Goal: Task Accomplishment & Management: Use online tool/utility

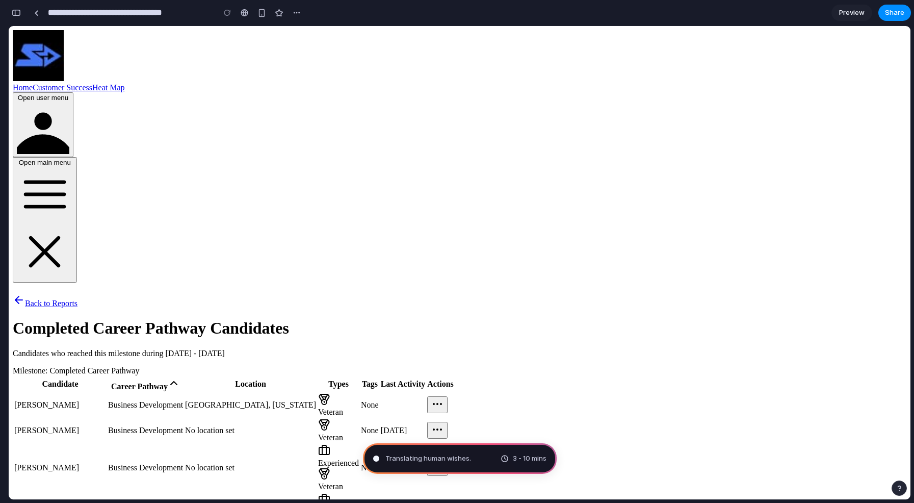
type input "**********"
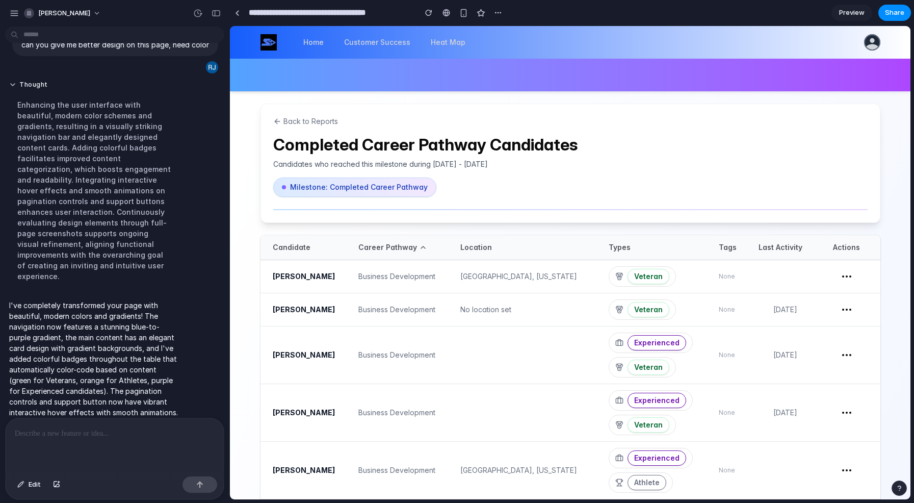
click at [65, 146] on div "Enhancing the user interface with beautiful, modern color schemes and gradients…" at bounding box center [94, 190] width 170 height 194
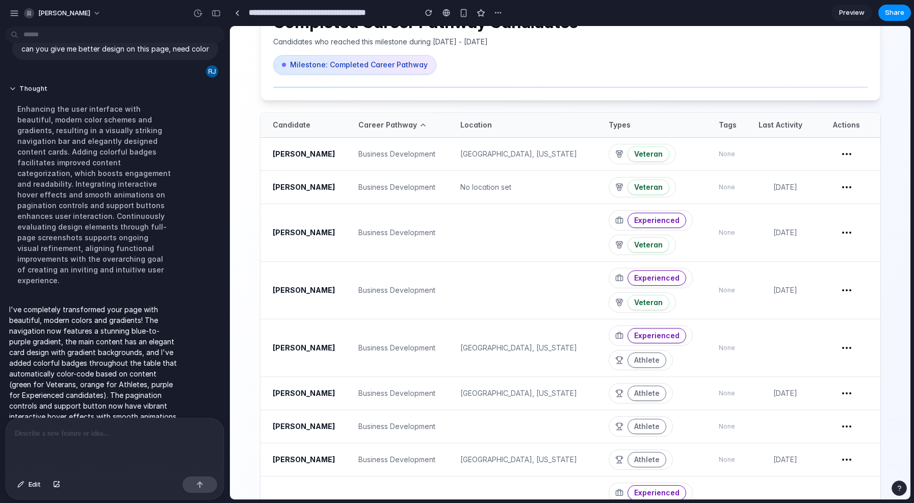
scroll to position [98, 0]
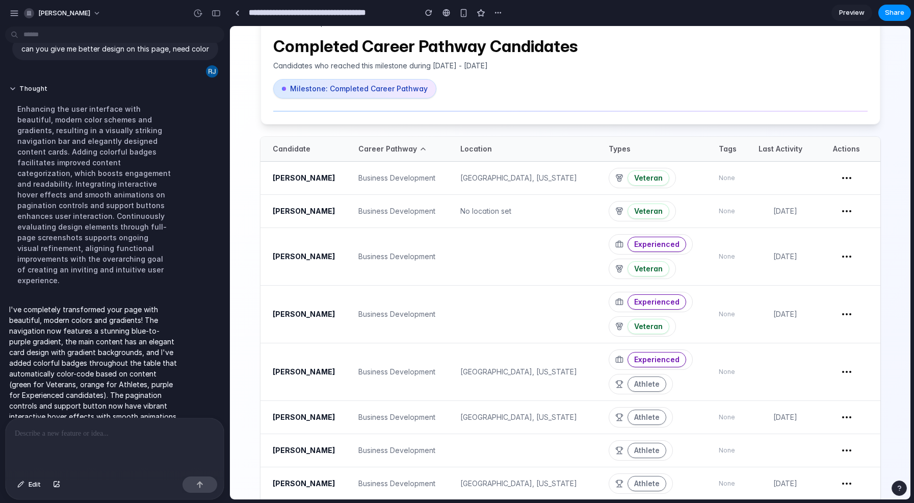
click at [86, 437] on p at bounding box center [115, 433] width 200 height 12
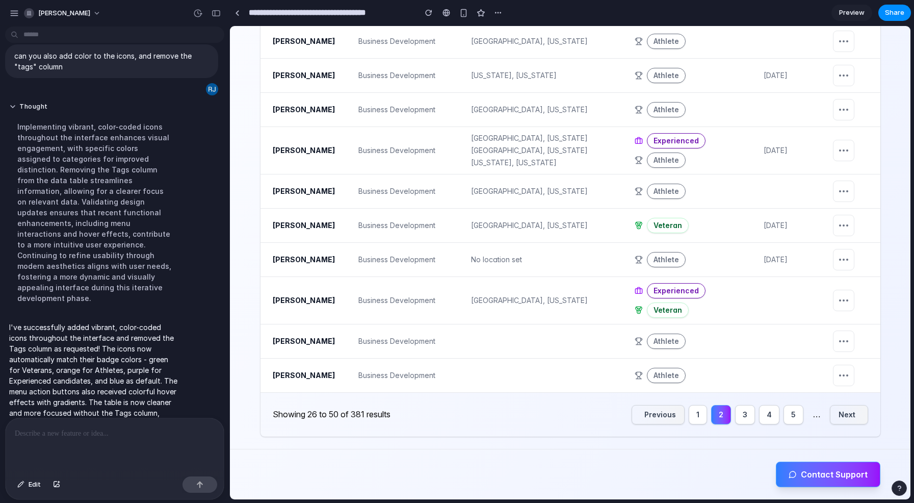
scroll to position [852, 0]
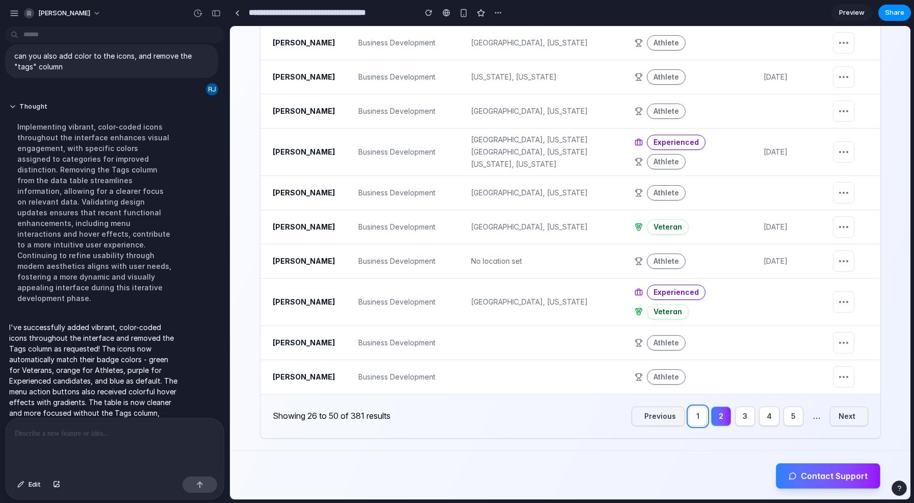
click at [698, 418] on span "1" at bounding box center [697, 416] width 3 height 10
click at [747, 416] on span "3" at bounding box center [745, 416] width 5 height 10
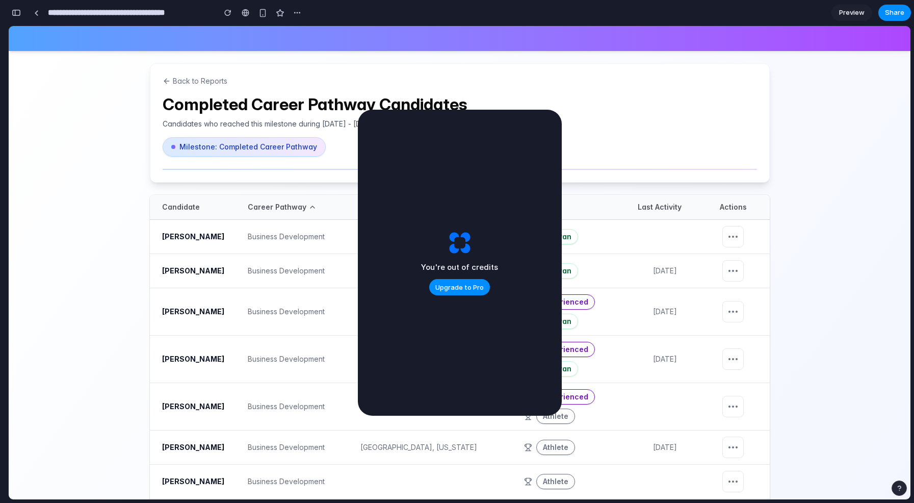
scroll to position [239, 0]
click at [500, 129] on div "You're out of credits Upgrade to Pro" at bounding box center [460, 263] width 204 height 306
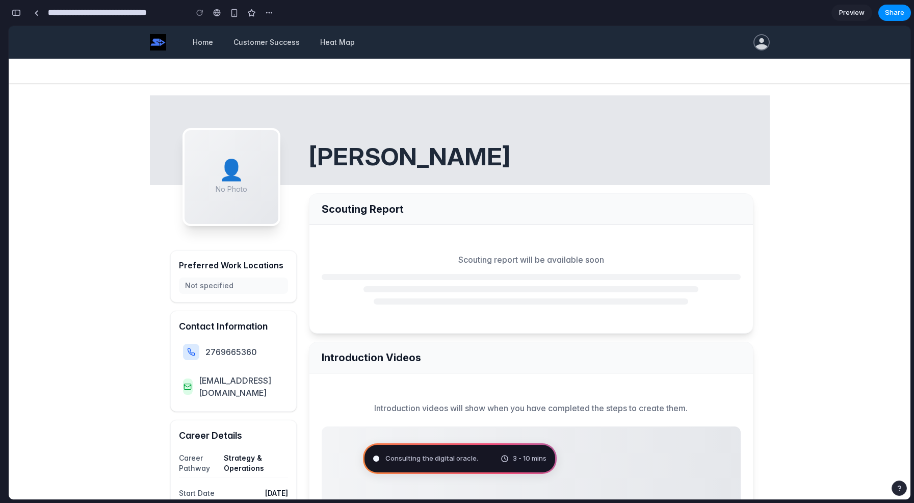
type input "**********"
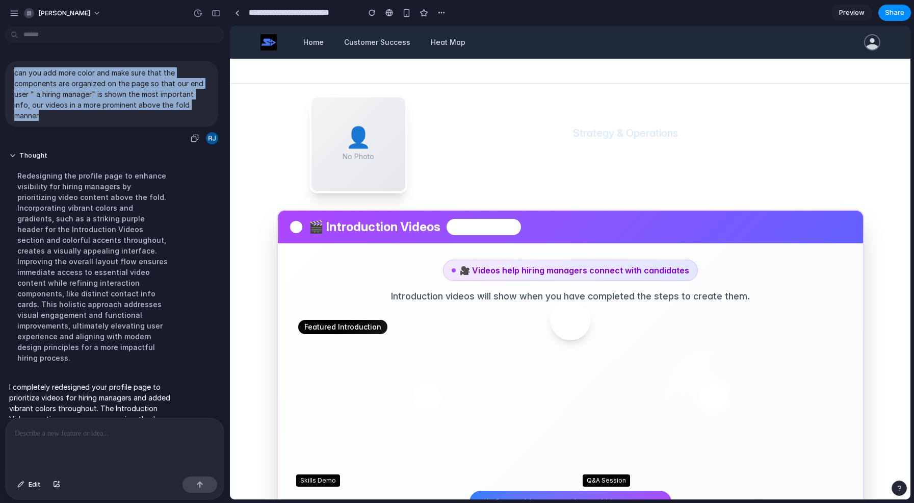
drag, startPoint x: 44, startPoint y: 116, endPoint x: 15, endPoint y: 75, distance: 50.8
click at [15, 74] on p "can you add more color and make sure that the components are organized on the p…" at bounding box center [111, 94] width 195 height 54
copy p "can you add more color and make sure that the components are organized on the p…"
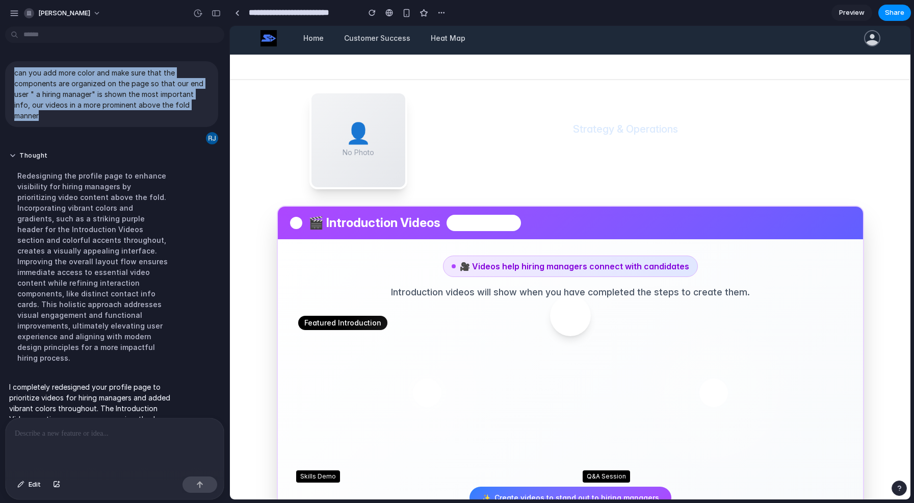
scroll to position [4, 0]
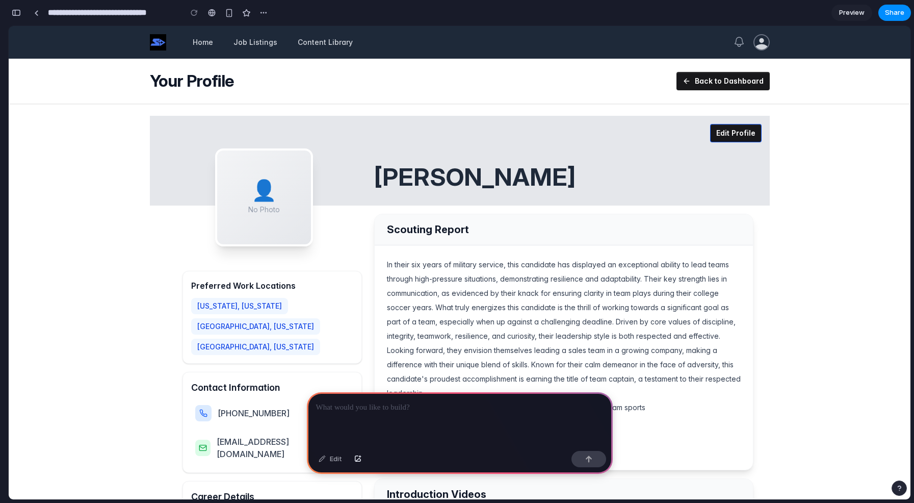
click at [364, 406] on p at bounding box center [459, 407] width 287 height 12
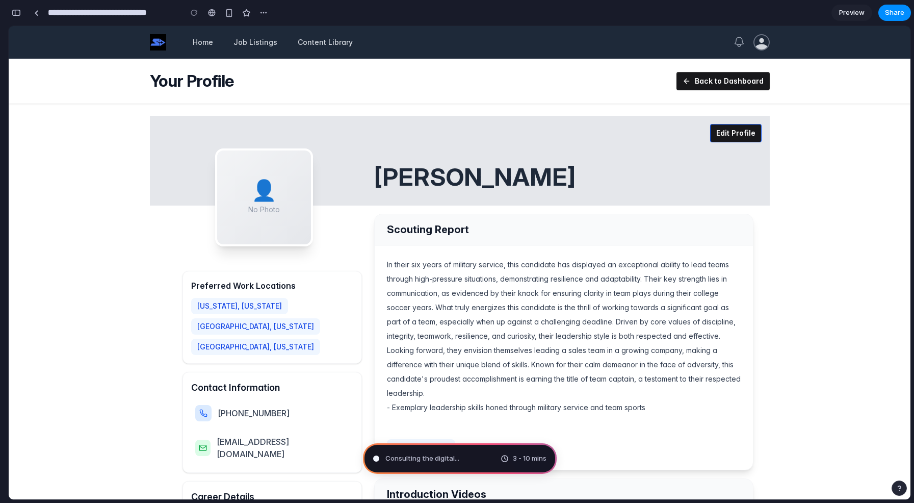
type input "**********"
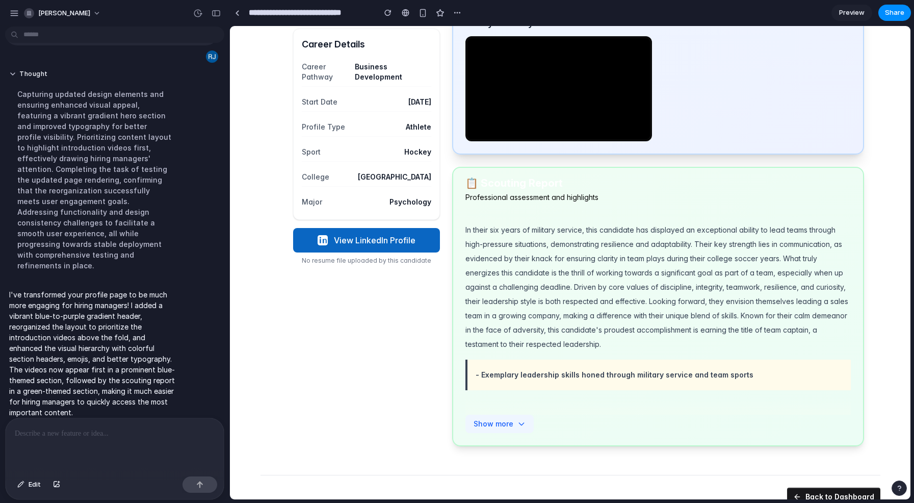
scroll to position [510, 0]
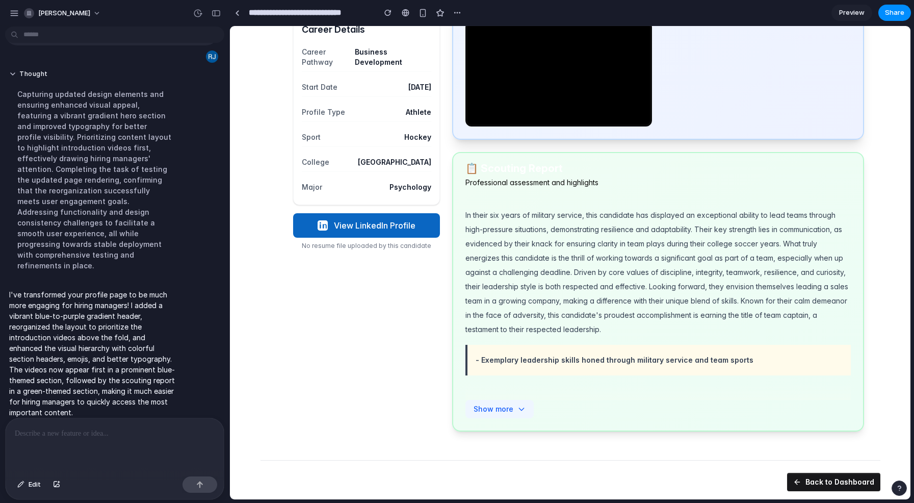
click at [519, 410] on icon at bounding box center [521, 409] width 8 height 8
click at [378, 368] on div "👤 No Photo RJ Irving Business Development Preferred Work Locations New York, Ne…" at bounding box center [358, 64] width 163 height 736
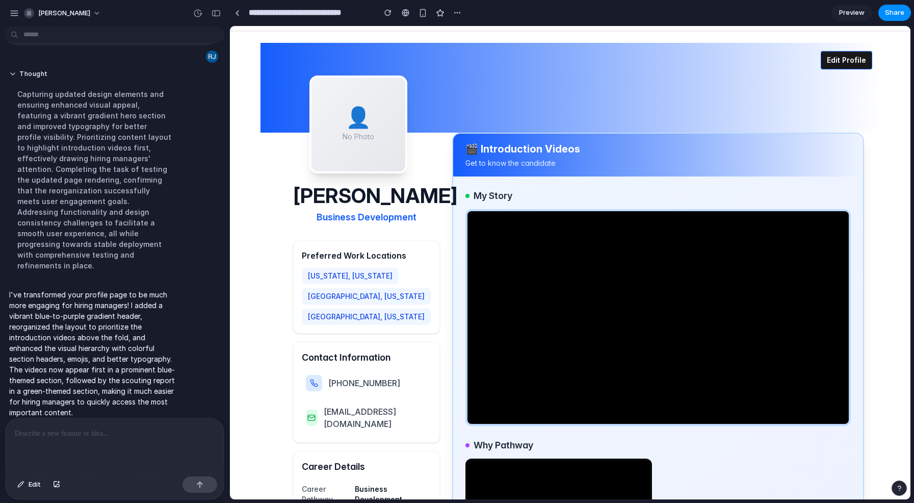
scroll to position [0, 0]
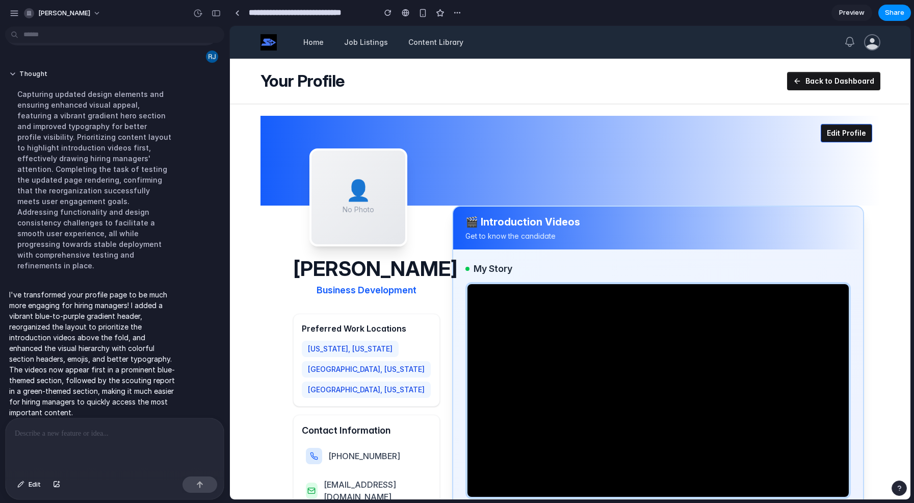
click at [68, 438] on p at bounding box center [115, 433] width 200 height 12
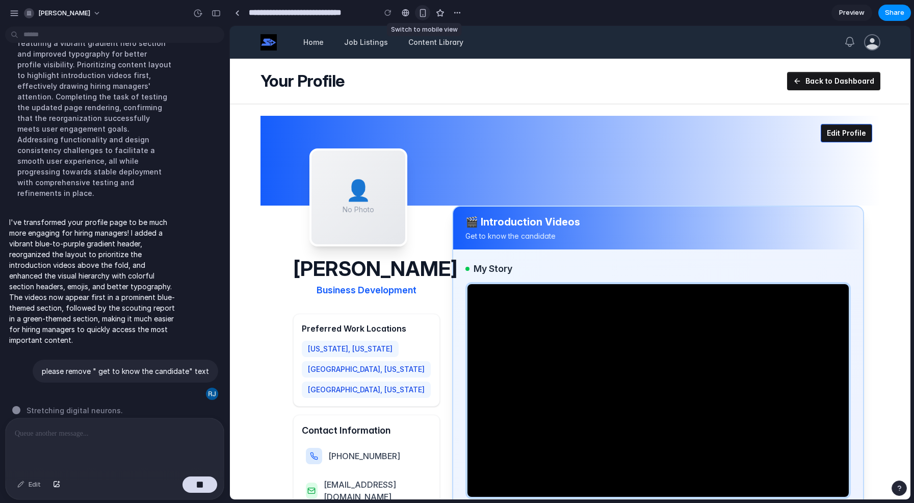
click at [422, 10] on div "button" at bounding box center [422, 13] width 9 height 9
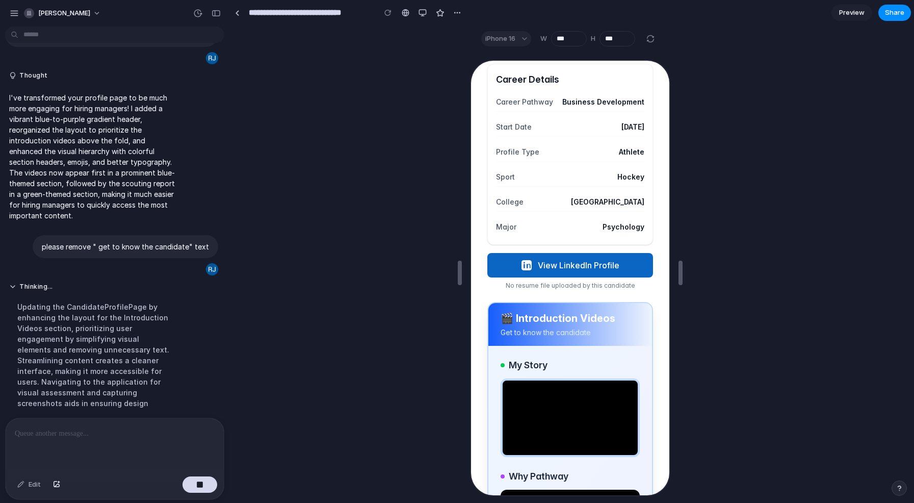
scroll to position [98, 0]
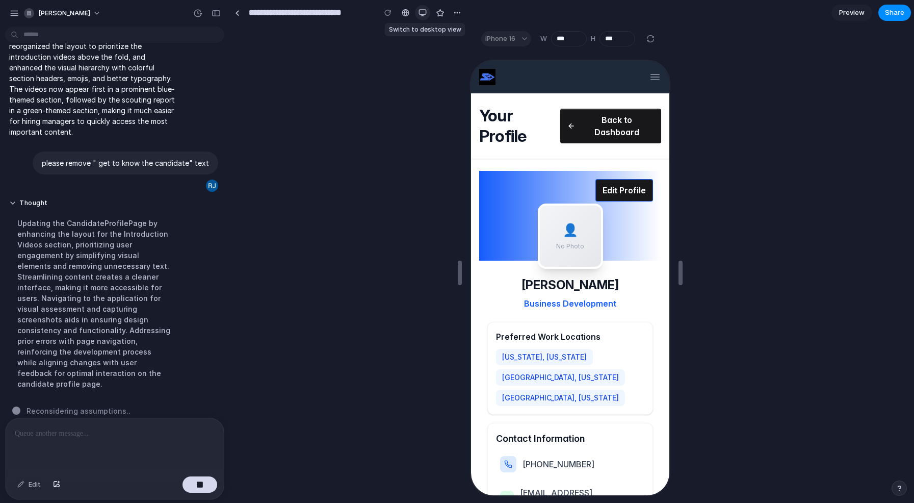
click at [425, 14] on div "button" at bounding box center [422, 13] width 8 height 8
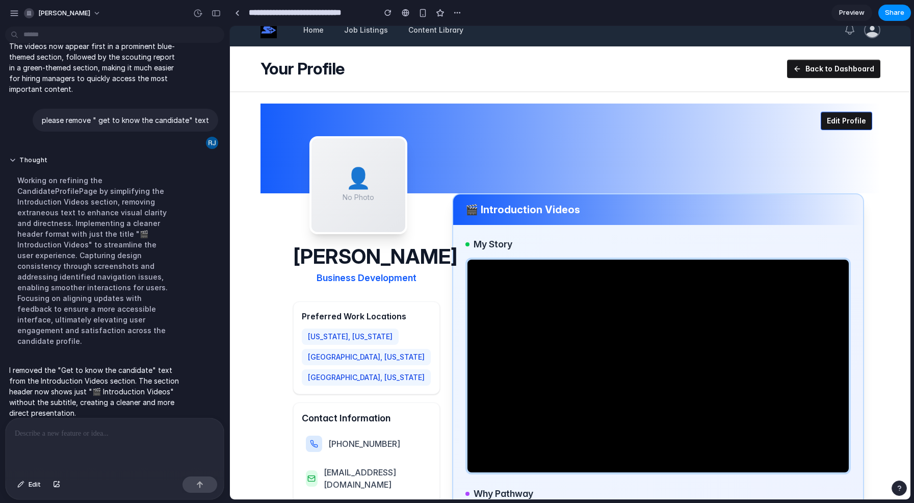
scroll to position [0, 0]
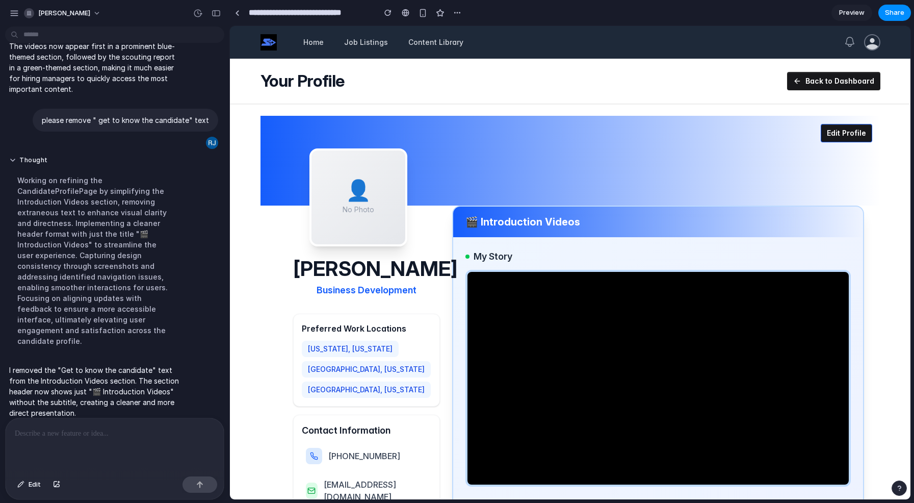
click at [95, 432] on p at bounding box center [115, 433] width 200 height 12
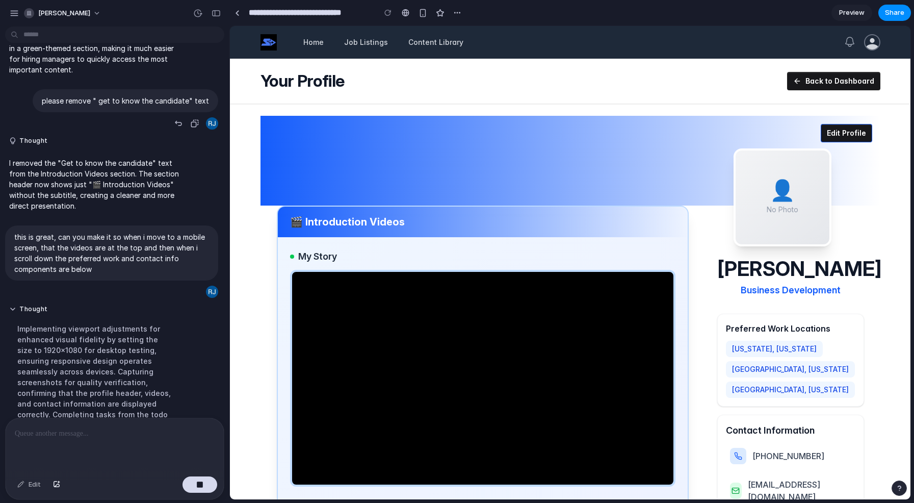
scroll to position [231, 0]
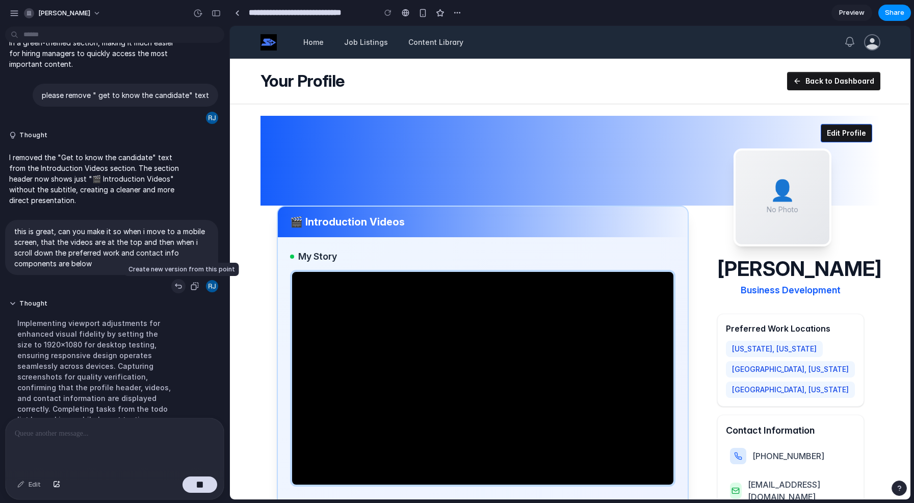
click at [179, 285] on div "button" at bounding box center [178, 286] width 8 height 8
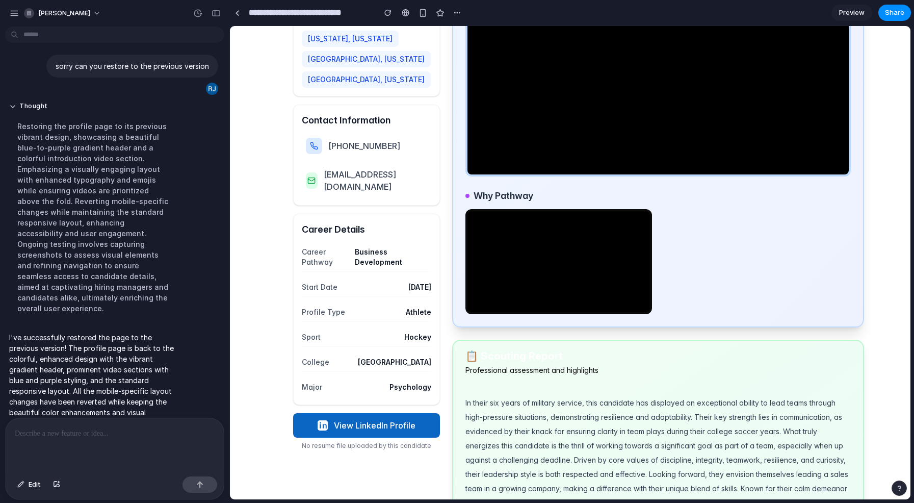
scroll to position [313, 0]
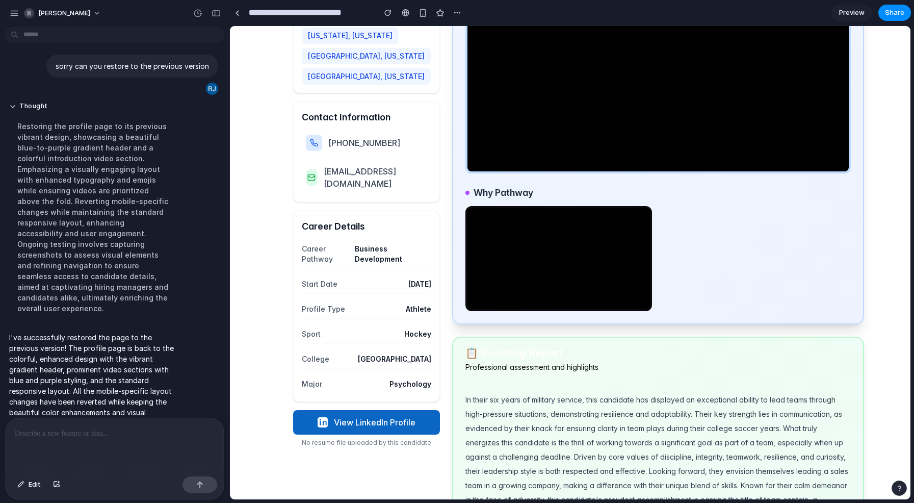
click at [80, 433] on p at bounding box center [115, 433] width 200 height 12
click at [203, 433] on p "**********" at bounding box center [115, 433] width 200 height 12
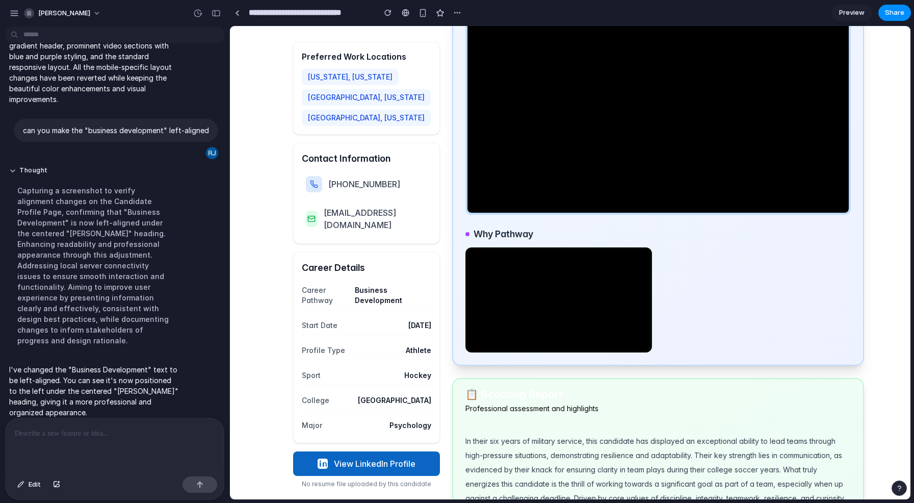
scroll to position [273, 0]
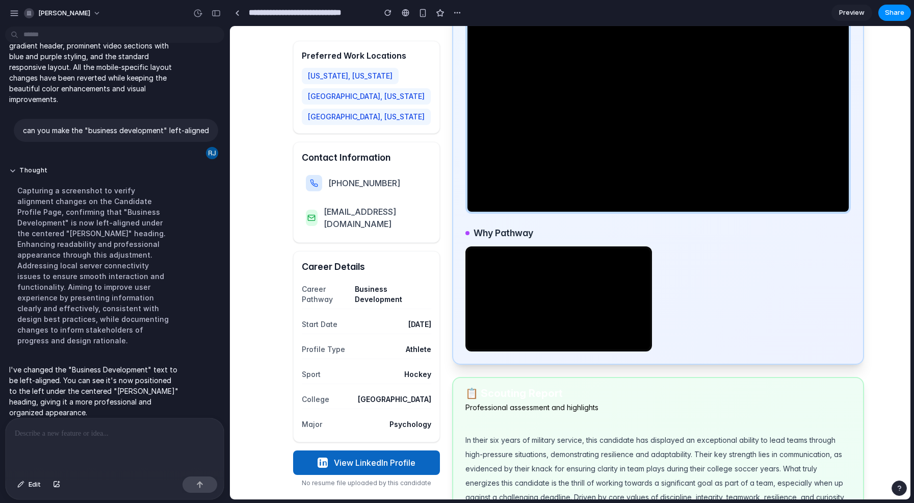
click at [85, 432] on p at bounding box center [115, 433] width 200 height 12
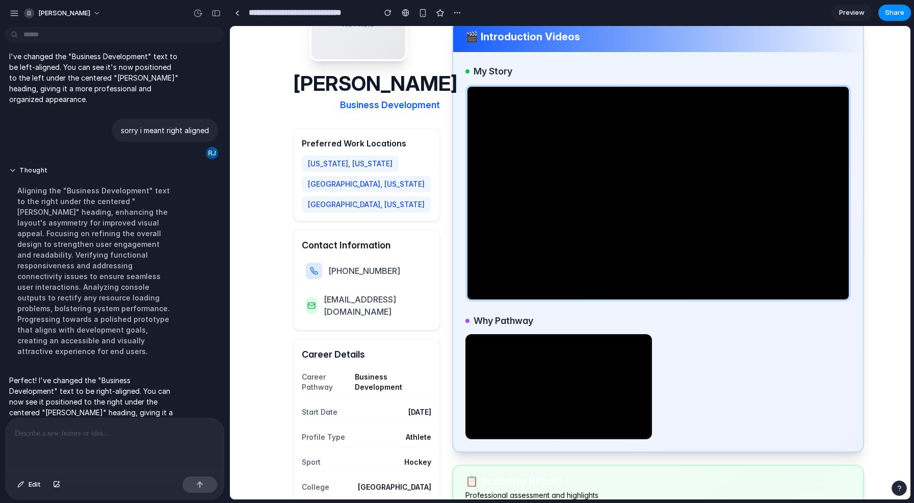
scroll to position [190, 0]
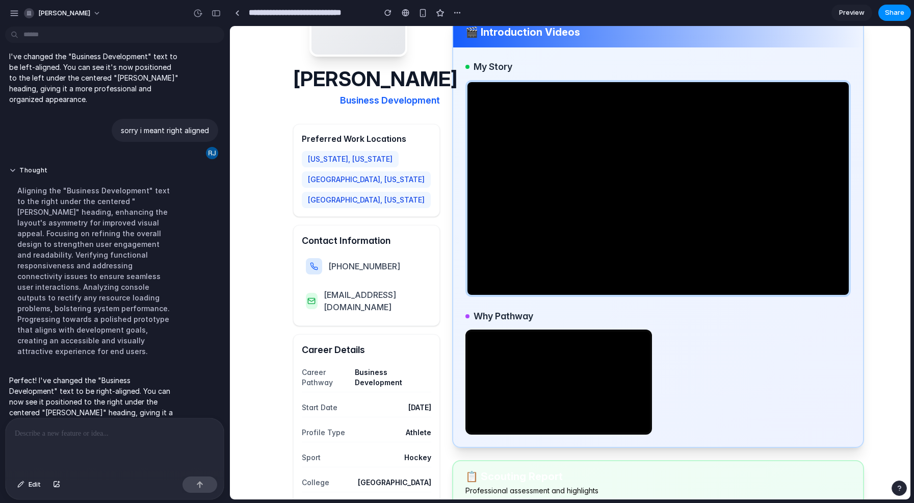
click at [82, 434] on p at bounding box center [115, 433] width 200 height 12
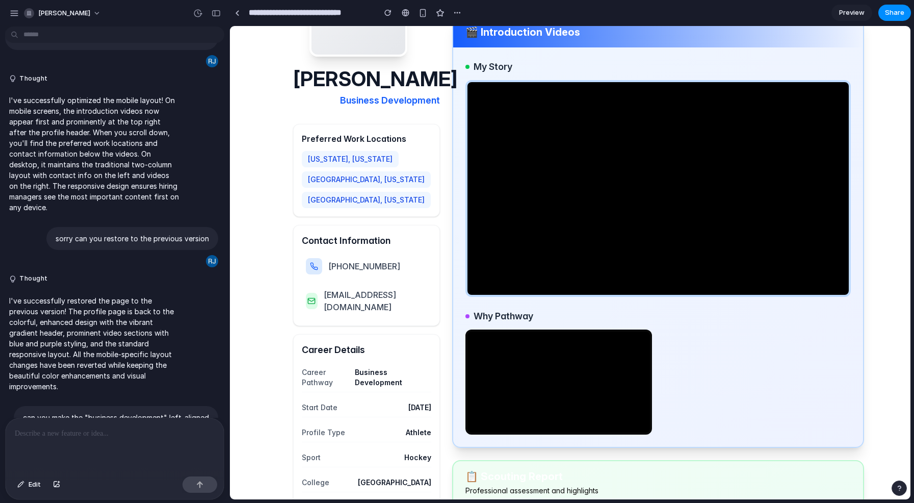
scroll to position [460, 0]
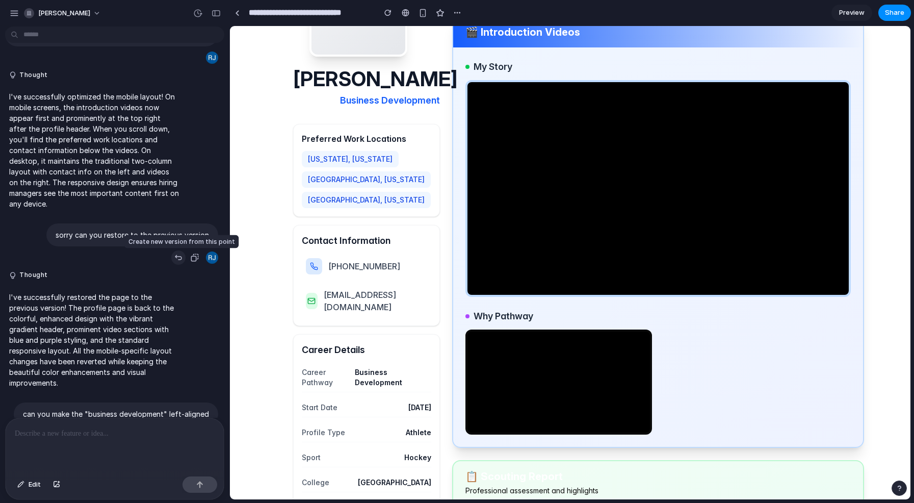
click at [182, 258] on div "button" at bounding box center [178, 257] width 8 height 8
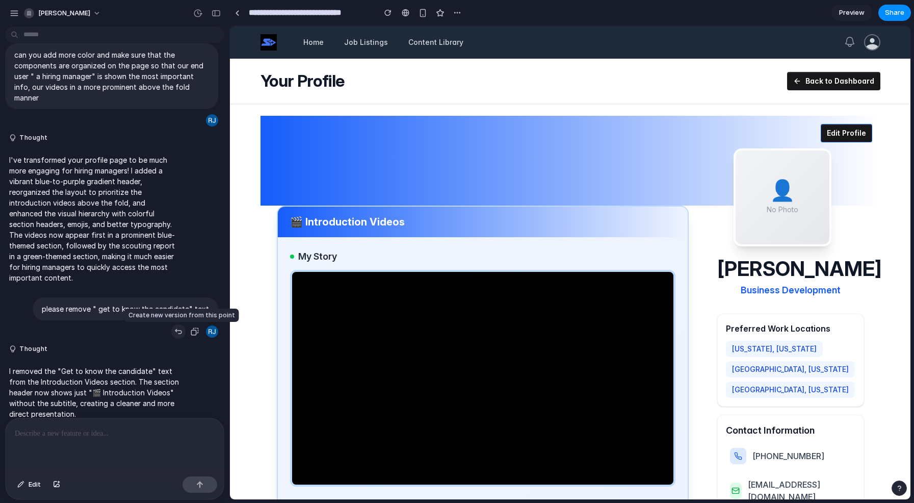
scroll to position [17, 0]
click at [179, 333] on div "button" at bounding box center [178, 332] width 8 height 8
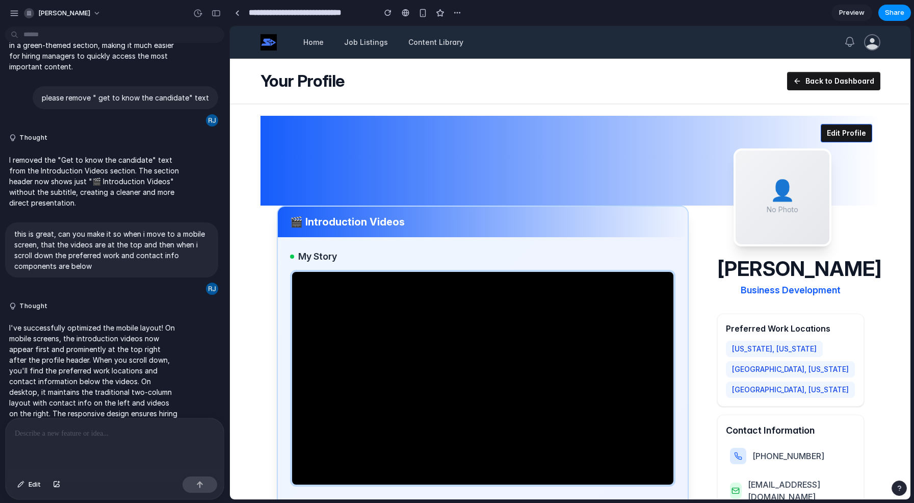
scroll to position [237, 0]
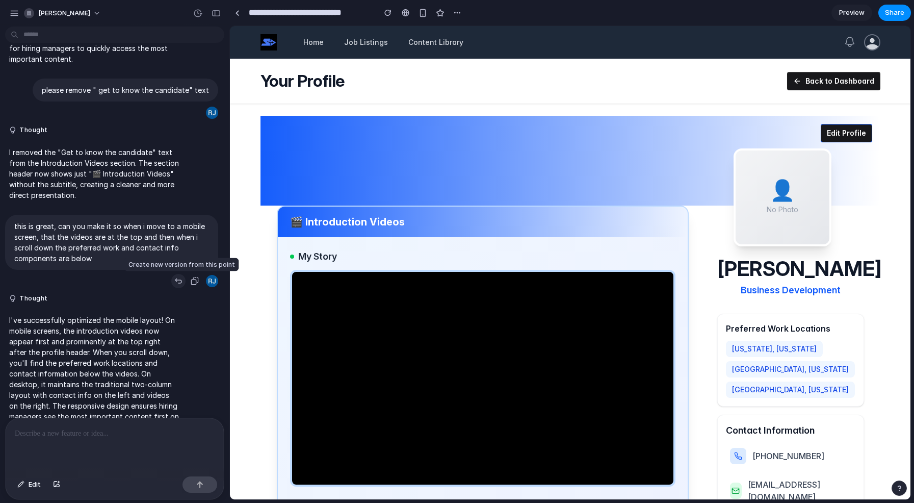
click at [179, 281] on div "button" at bounding box center [178, 281] width 8 height 8
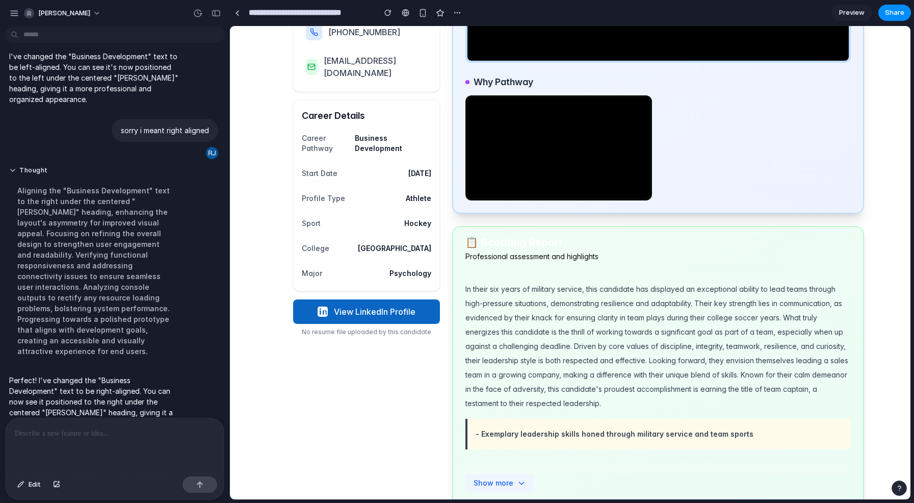
scroll to position [426, 0]
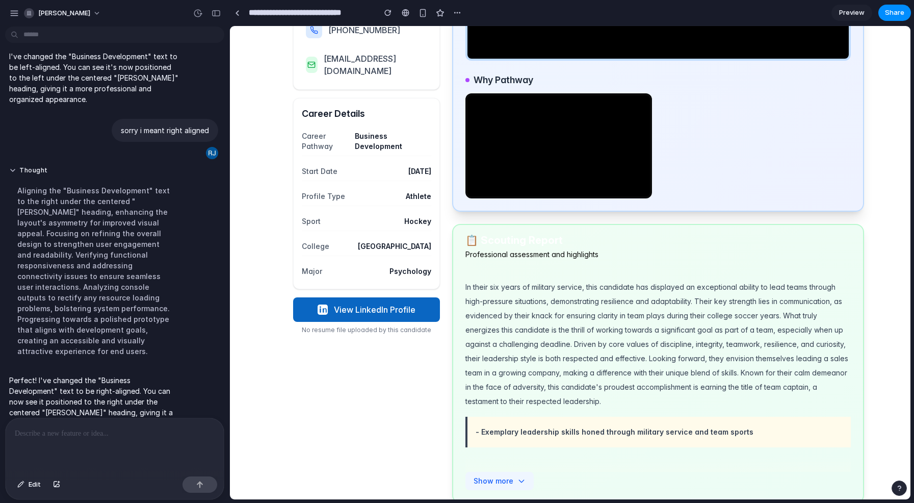
click at [73, 432] on p at bounding box center [115, 433] width 200 height 12
click at [158, 434] on p "**********" at bounding box center [115, 433] width 200 height 12
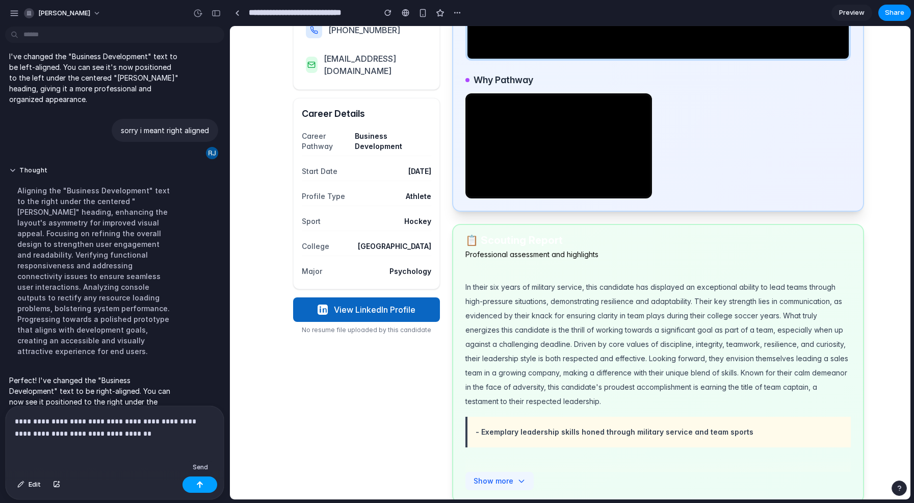
click at [202, 482] on div "button" at bounding box center [199, 484] width 7 height 7
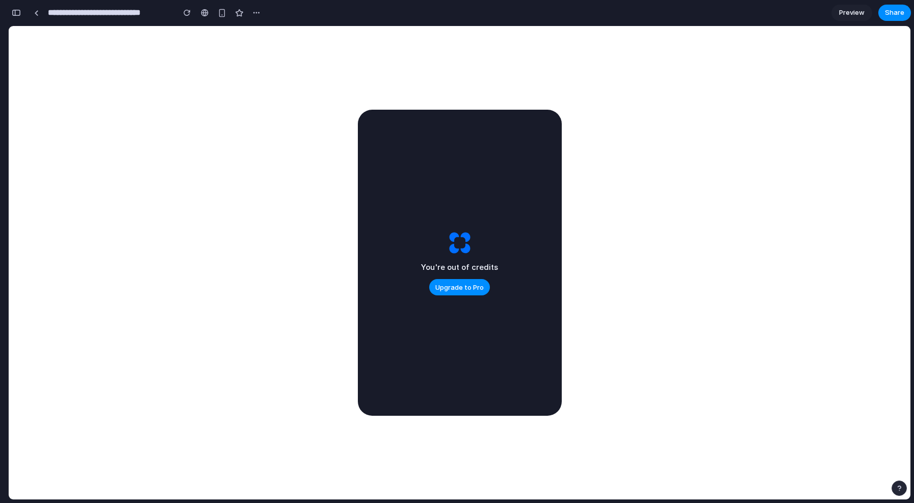
scroll to position [2321, 0]
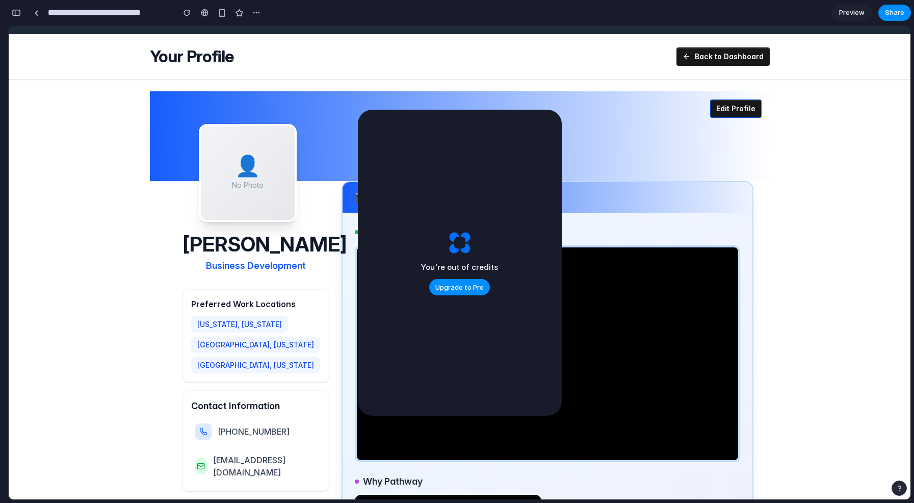
scroll to position [0, 0]
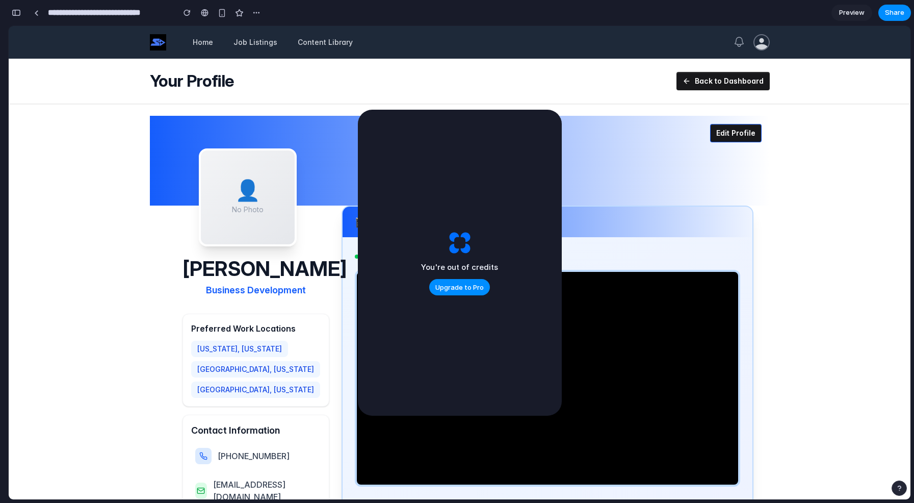
click at [331, 176] on div at bounding box center [460, 161] width 620 height 90
click at [450, 287] on span "Upgrade to Pro" at bounding box center [459, 287] width 48 height 10
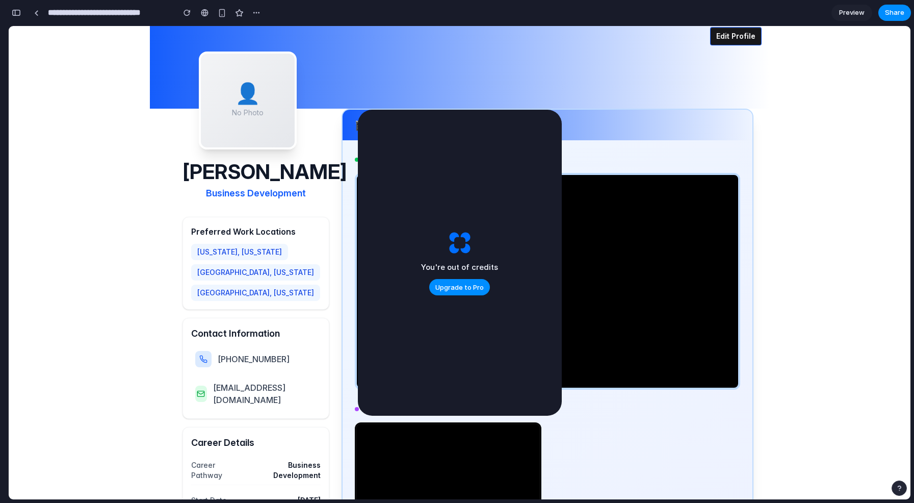
scroll to position [96, 0]
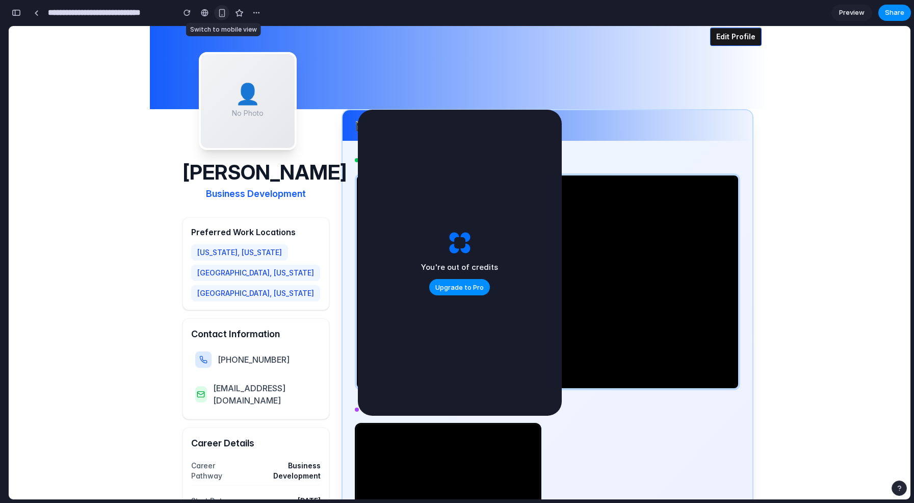
click at [222, 13] on div "button" at bounding box center [222, 13] width 9 height 9
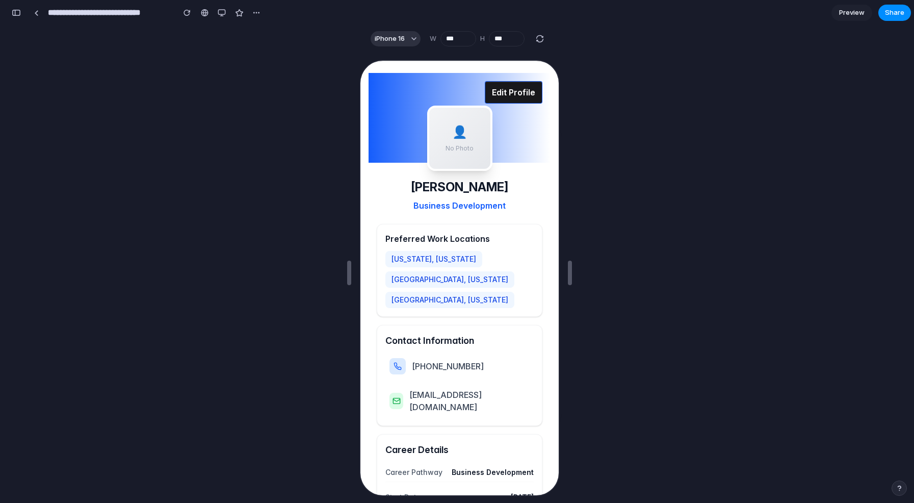
scroll to position [0, 0]
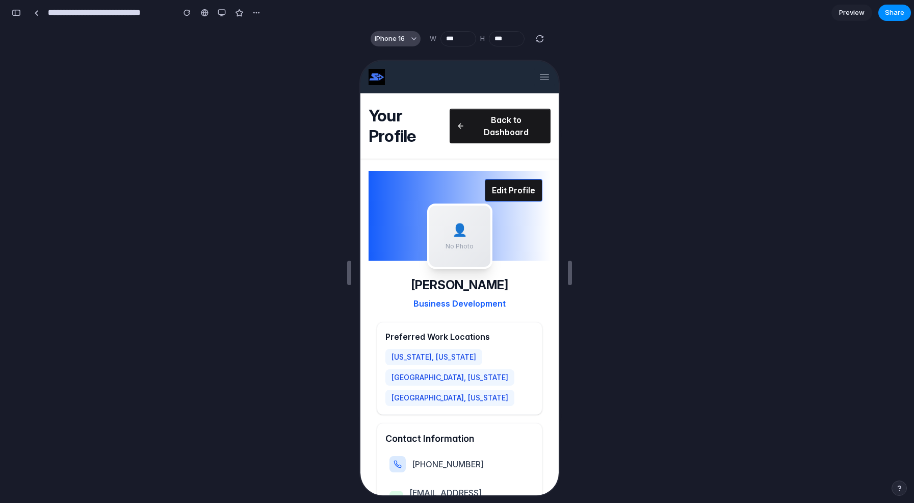
click at [412, 40] on div "button" at bounding box center [413, 38] width 5 height 5
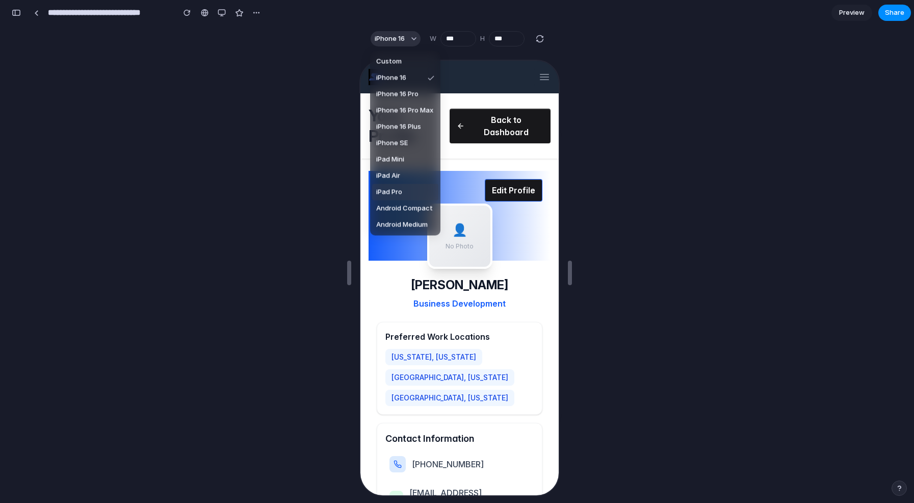
click at [389, 188] on span "iPad Pro" at bounding box center [389, 192] width 26 height 10
type input "****"
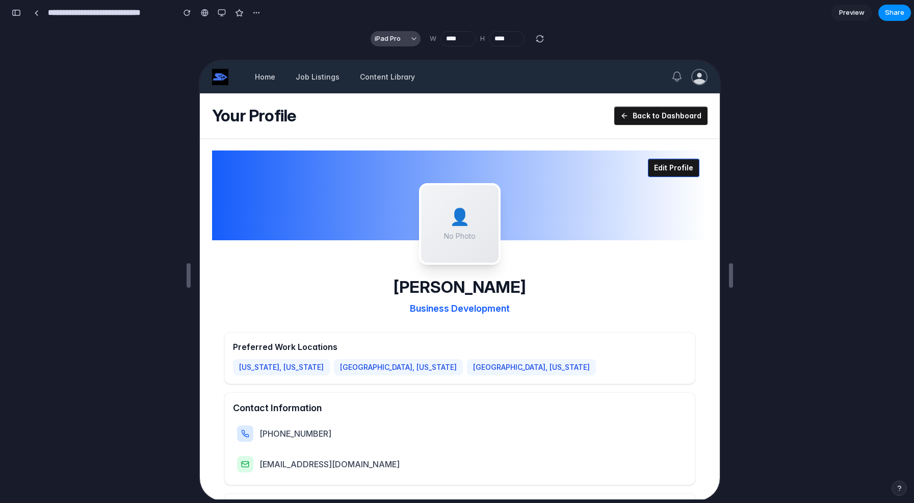
click at [413, 38] on div "button" at bounding box center [413, 38] width 5 height 5
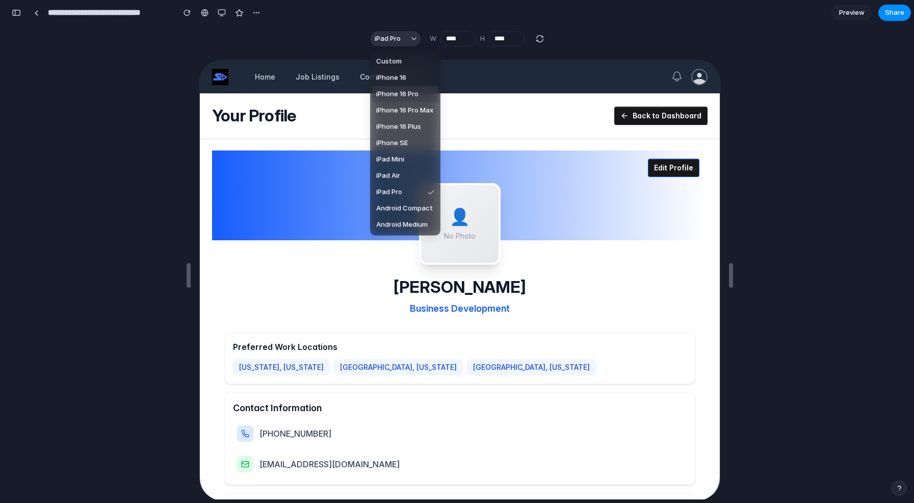
click at [390, 93] on span "iPhone 16 Pro" at bounding box center [397, 94] width 42 height 10
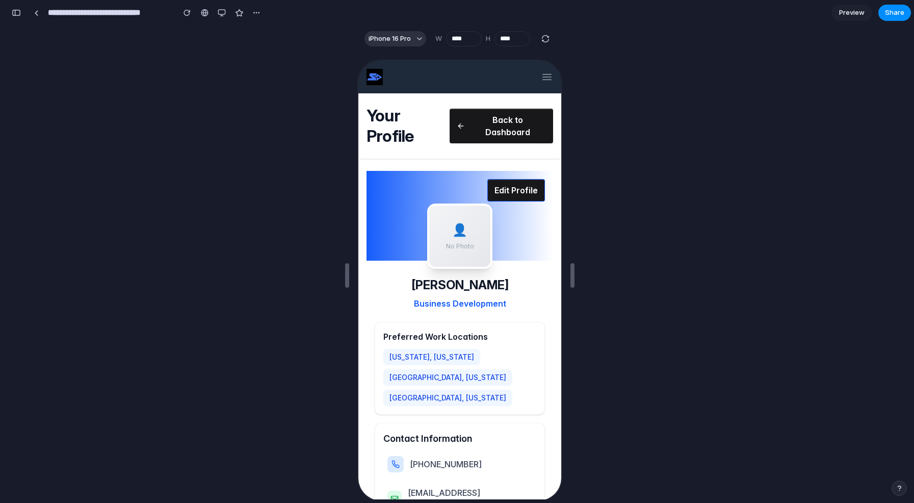
type input "***"
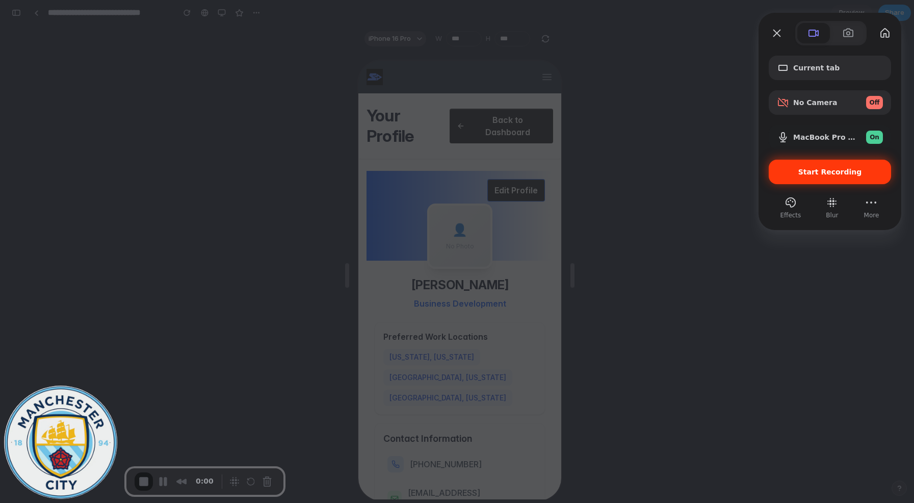
click at [820, 170] on span "Start Recording" at bounding box center [830, 172] width 64 height 8
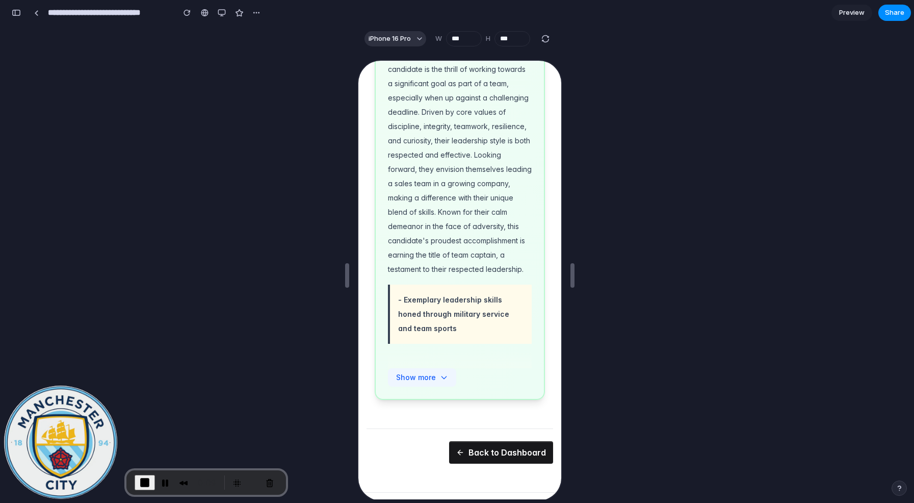
scroll to position [1189, 0]
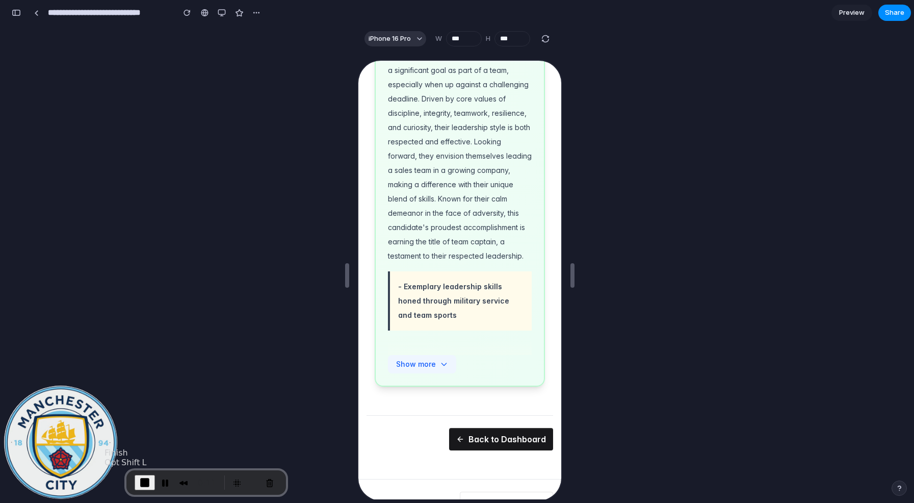
click at [142, 479] on span "End Recording" at bounding box center [145, 482] width 12 height 12
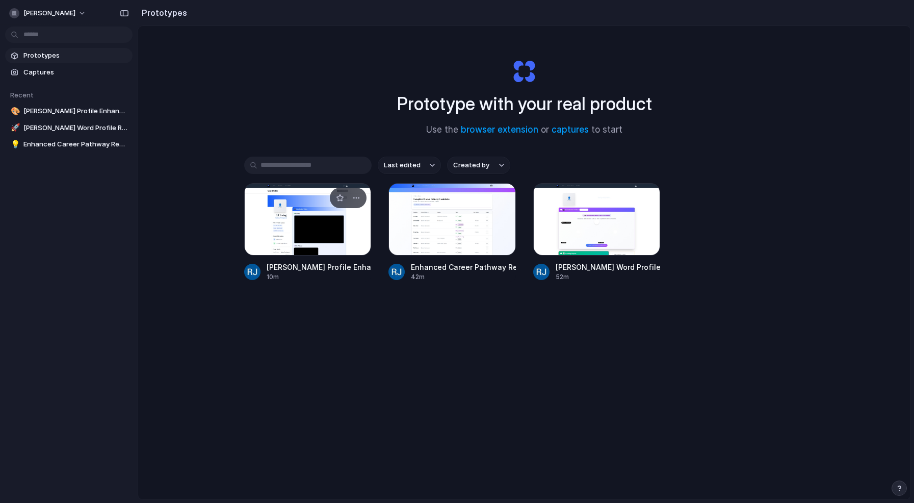
click at [313, 231] on div at bounding box center [307, 219] width 127 height 72
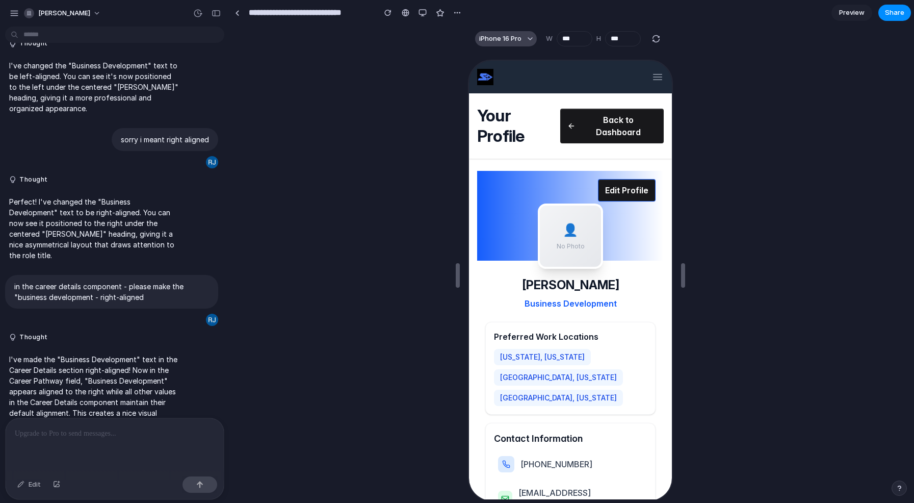
click at [530, 38] on div "button" at bounding box center [530, 38] width 5 height 5
click at [422, 16] on div "Custom iPhone 16 iPhone 16 Pro iPhone 16 Pro Max iPhone 16 Plus iPhone SE iPad …" at bounding box center [457, 251] width 914 height 503
click at [422, 16] on div "button" at bounding box center [422, 13] width 8 height 8
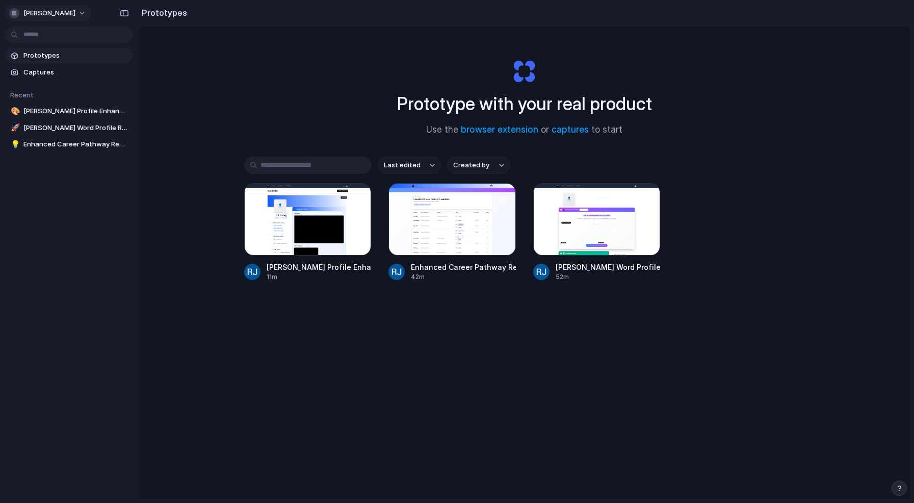
click at [58, 11] on button "[PERSON_NAME]" at bounding box center [48, 13] width 86 height 16
click at [44, 38] on span "Settings" at bounding box center [37, 36] width 28 height 10
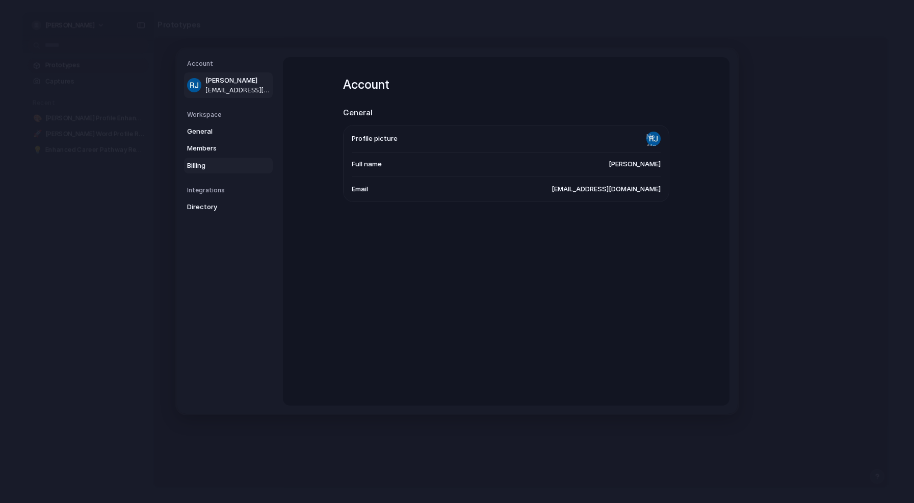
click at [201, 170] on link "Billing" at bounding box center [228, 166] width 89 height 16
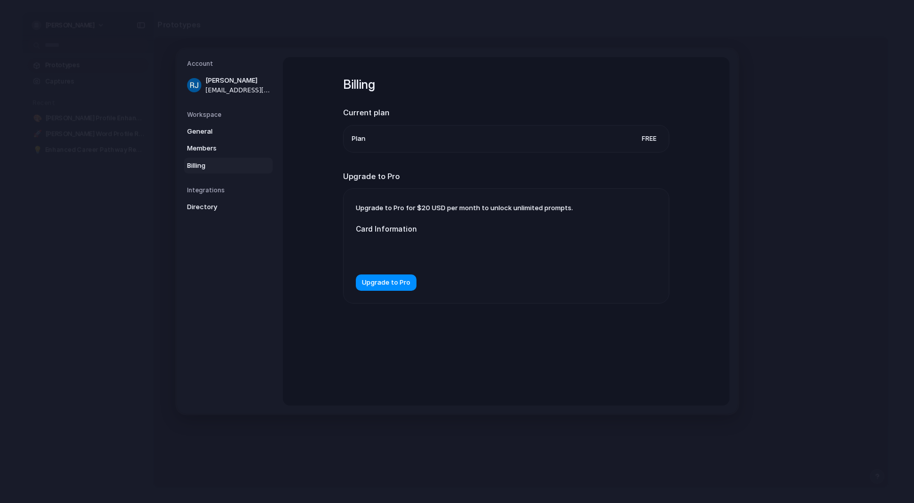
click at [591, 142] on li "Plan Free" at bounding box center [506, 138] width 309 height 27
click at [647, 137] on span "Free" at bounding box center [649, 139] width 23 height 10
click at [359, 139] on span "Plan" at bounding box center [359, 139] width 14 height 10
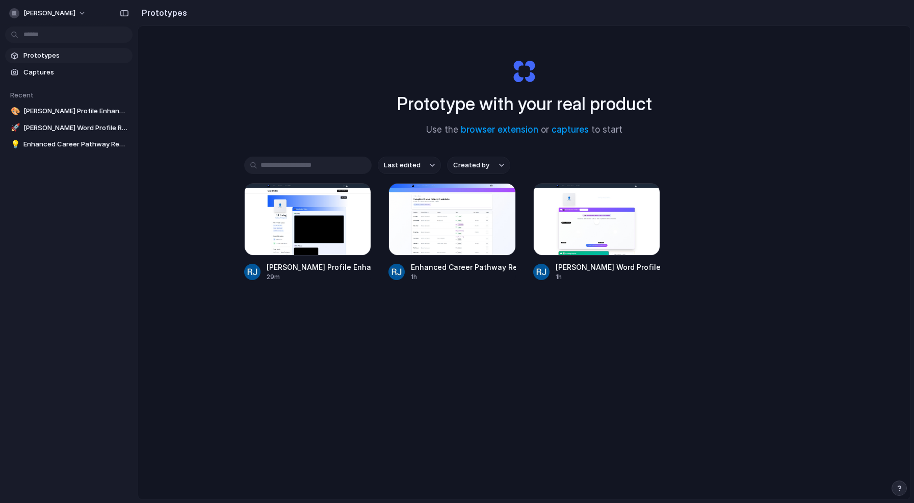
click at [48, 59] on span "Prototypes" at bounding box center [75, 55] width 105 height 10
click at [44, 70] on span "Captures" at bounding box center [75, 72] width 105 height 10
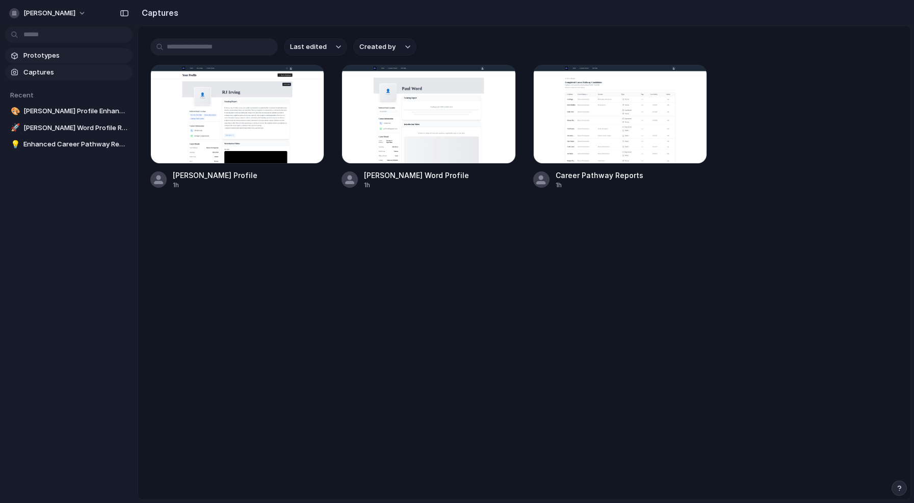
click at [50, 53] on span "Prototypes" at bounding box center [75, 55] width 105 height 10
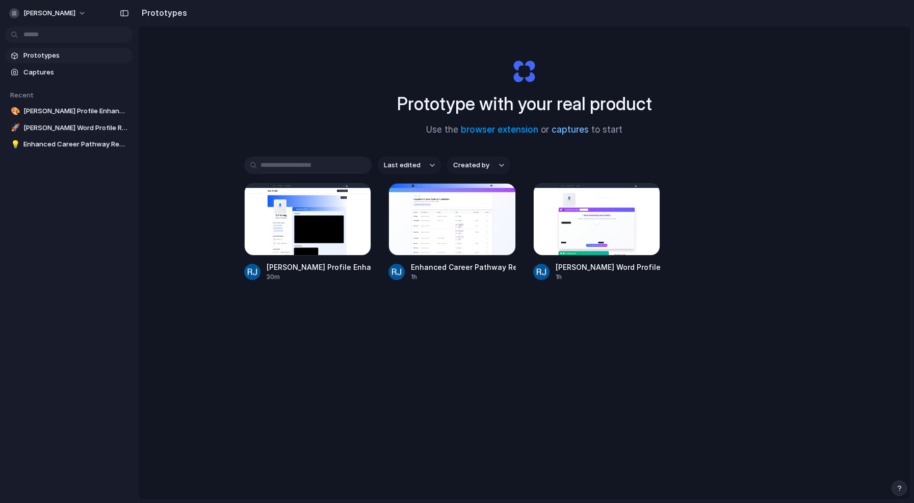
click at [573, 131] on link "captures" at bounding box center [570, 129] width 37 height 10
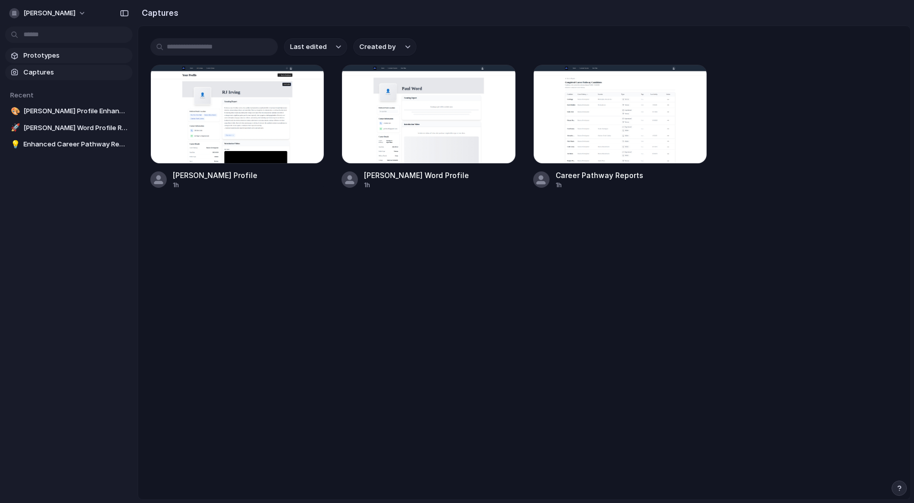
click at [53, 58] on span "Prototypes" at bounding box center [75, 55] width 105 height 10
